Goal: Task Accomplishment & Management: Complete application form

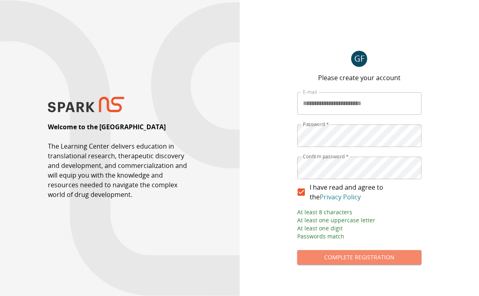
click at [356, 258] on button "Complete Registration" at bounding box center [359, 257] width 124 height 15
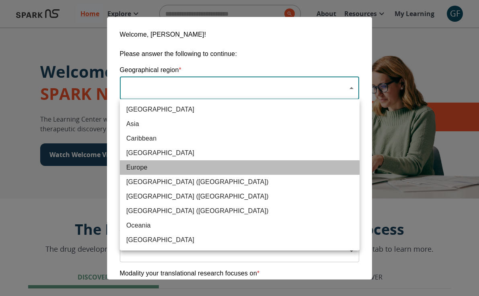
click at [156, 164] on span "Europe" at bounding box center [239, 167] width 227 height 10
type input "**********"
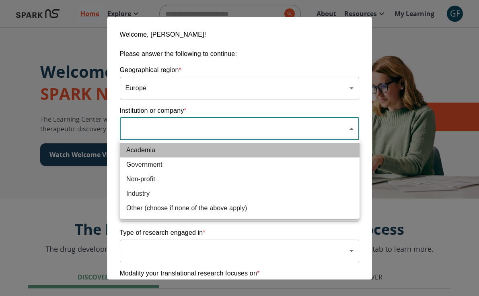
click at [159, 148] on span "Academia" at bounding box center [239, 150] width 227 height 10
type input "**********"
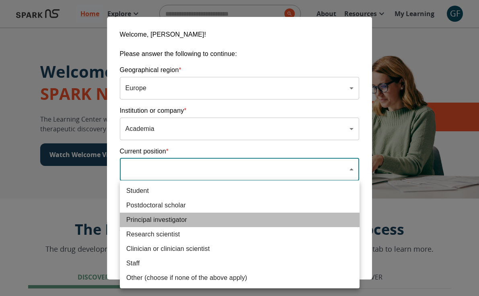
click at [161, 220] on span "Principal investigator" at bounding box center [239, 220] width 227 height 10
type input "**********"
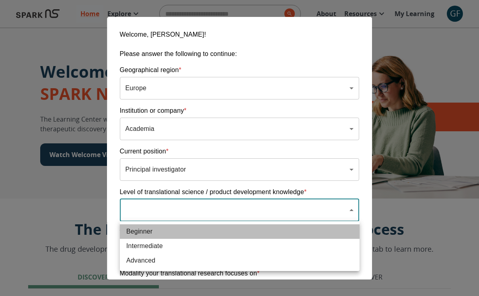
click at [154, 231] on span "Beginner" at bounding box center [239, 231] width 227 height 10
type input "**********"
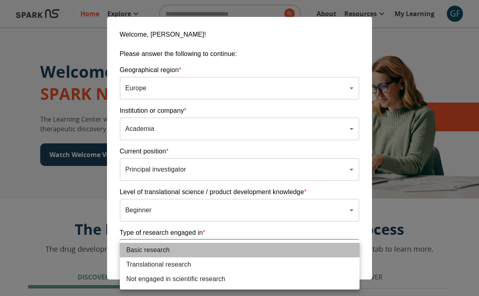
click at [157, 249] on span "Basic research" at bounding box center [239, 250] width 227 height 10
type input "**********"
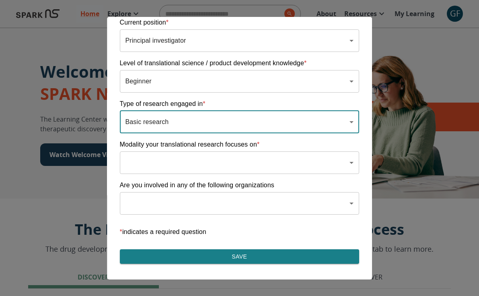
scroll to position [133, 0]
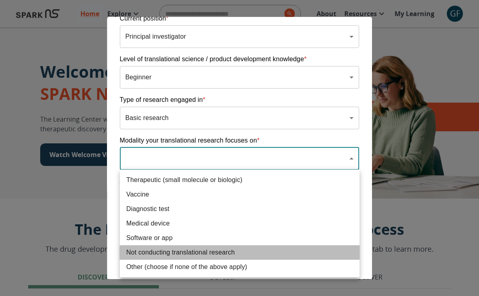
click at [192, 250] on span "Not conducting translational research" at bounding box center [239, 252] width 227 height 10
type input "**********"
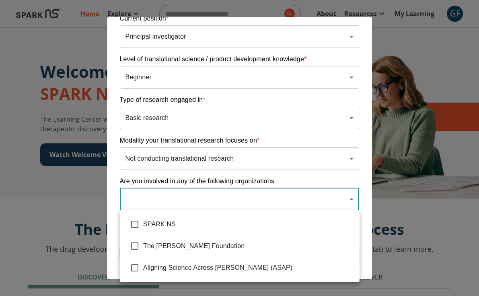
click at [286, 175] on div at bounding box center [239, 148] width 479 height 296
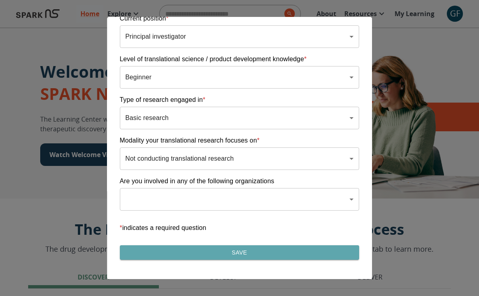
click at [240, 253] on button "Save" at bounding box center [240, 252] width 240 height 15
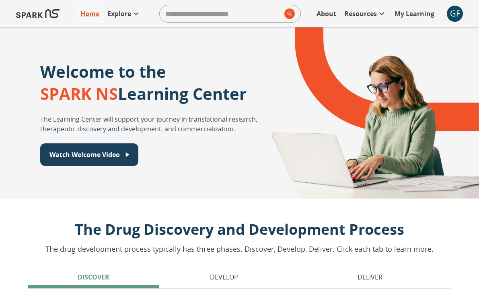
click at [134, 14] on icon at bounding box center [136, 14] width 10 height 10
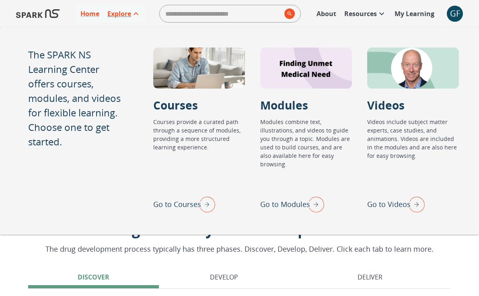
click at [379, 14] on icon at bounding box center [382, 14] width 10 height 10
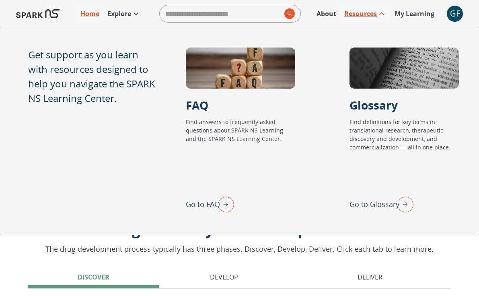
click at [455, 16] on div "GF" at bounding box center [455, 14] width 16 height 16
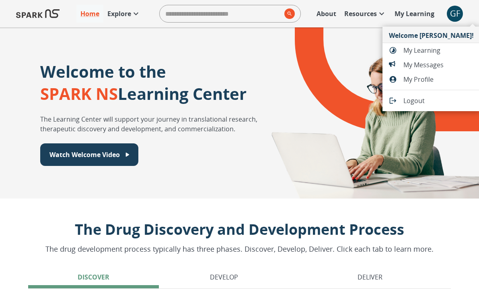
click at [213, 150] on div at bounding box center [239, 148] width 479 height 296
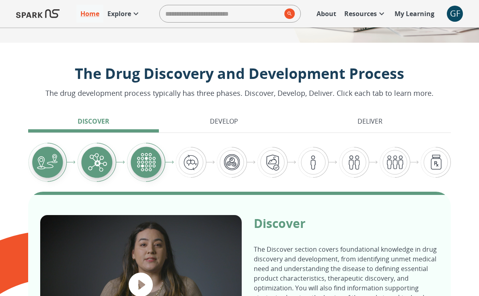
scroll to position [135, 0]
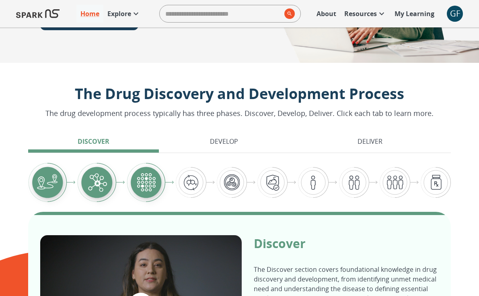
click at [238, 185] on img "Graphic showing the progression through the Discover, Develop, and Deliver pipe…" at bounding box center [232, 182] width 30 height 31
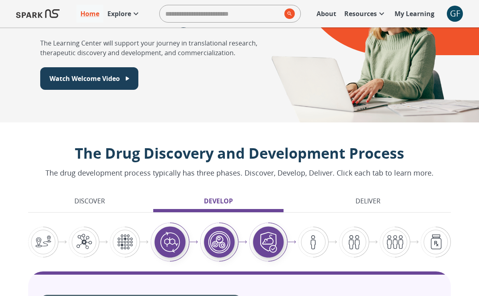
scroll to position [76, 0]
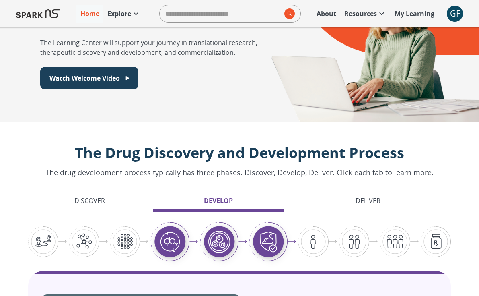
click at [378, 204] on p "Deliver" at bounding box center [367, 200] width 25 height 10
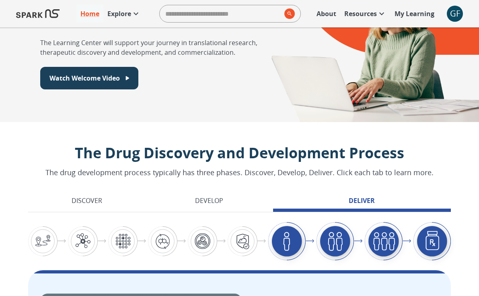
scroll to position [0, 0]
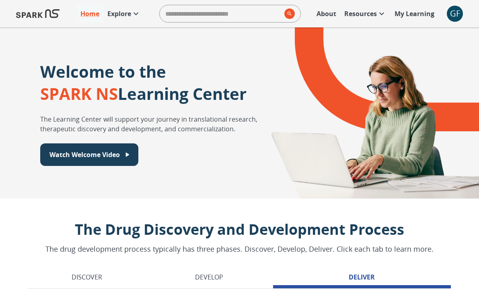
click at [140, 12] on icon at bounding box center [136, 14] width 10 height 10
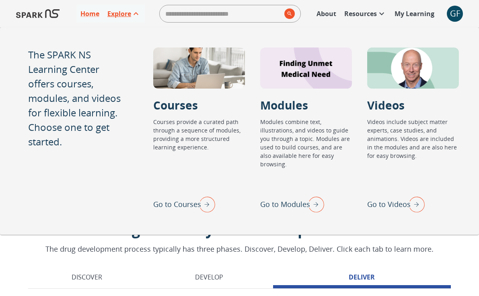
click at [138, 14] on icon at bounding box center [135, 13] width 5 height 3
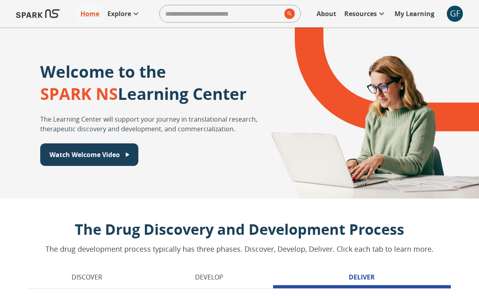
click at [382, 14] on icon at bounding box center [382, 14] width 10 height 10
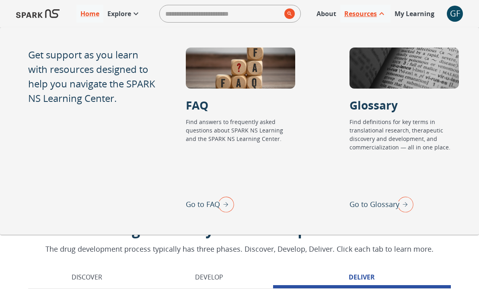
click at [416, 18] on p "My Learning" at bounding box center [414, 14] width 40 height 10
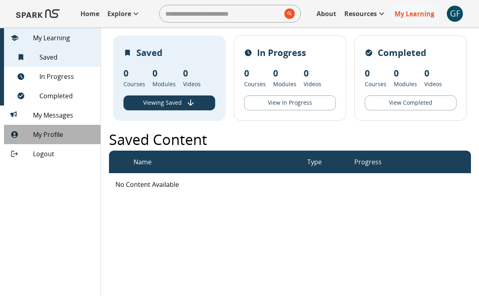
click at [53, 136] on span "My Profile" at bounding box center [63, 134] width 61 height 10
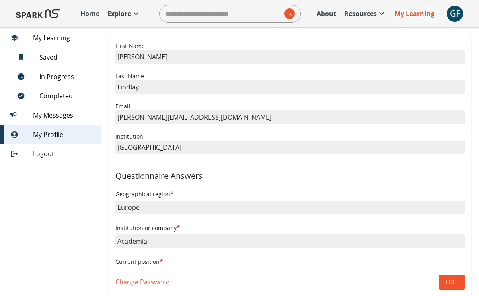
click at [90, 17] on p "Home" at bounding box center [89, 14] width 19 height 10
